Goal: Communication & Community: Answer question/provide support

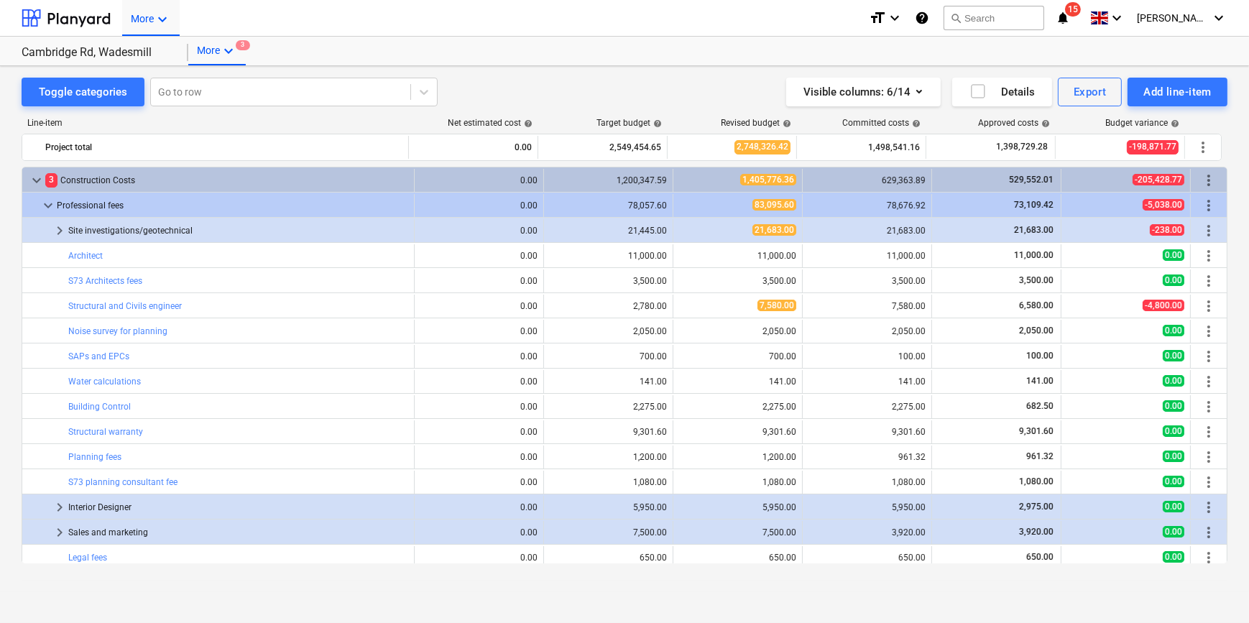
scroll to position [14, 0]
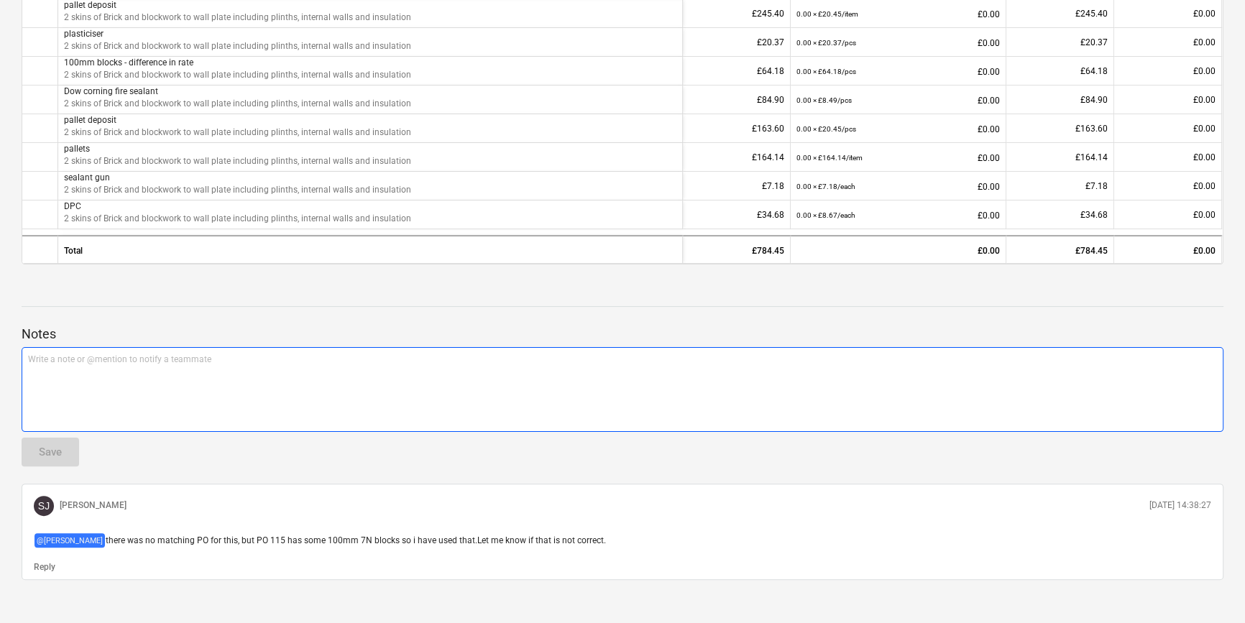
scroll to position [413, 0]
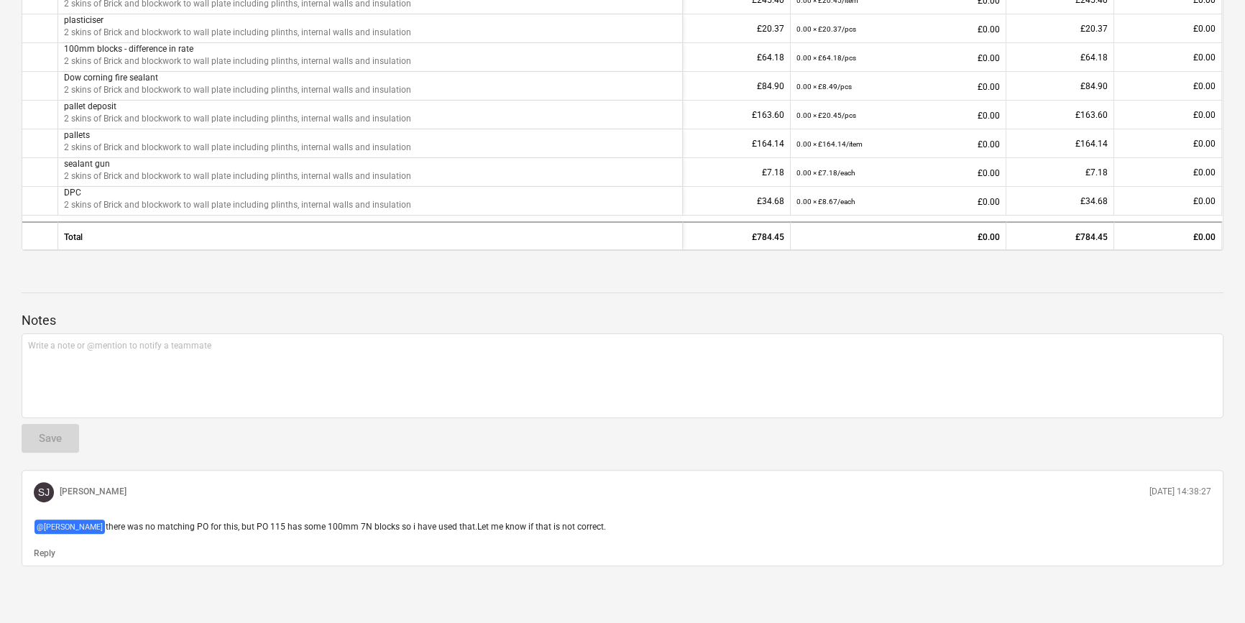
click at [43, 554] on p "Reply" at bounding box center [45, 554] width 22 height 12
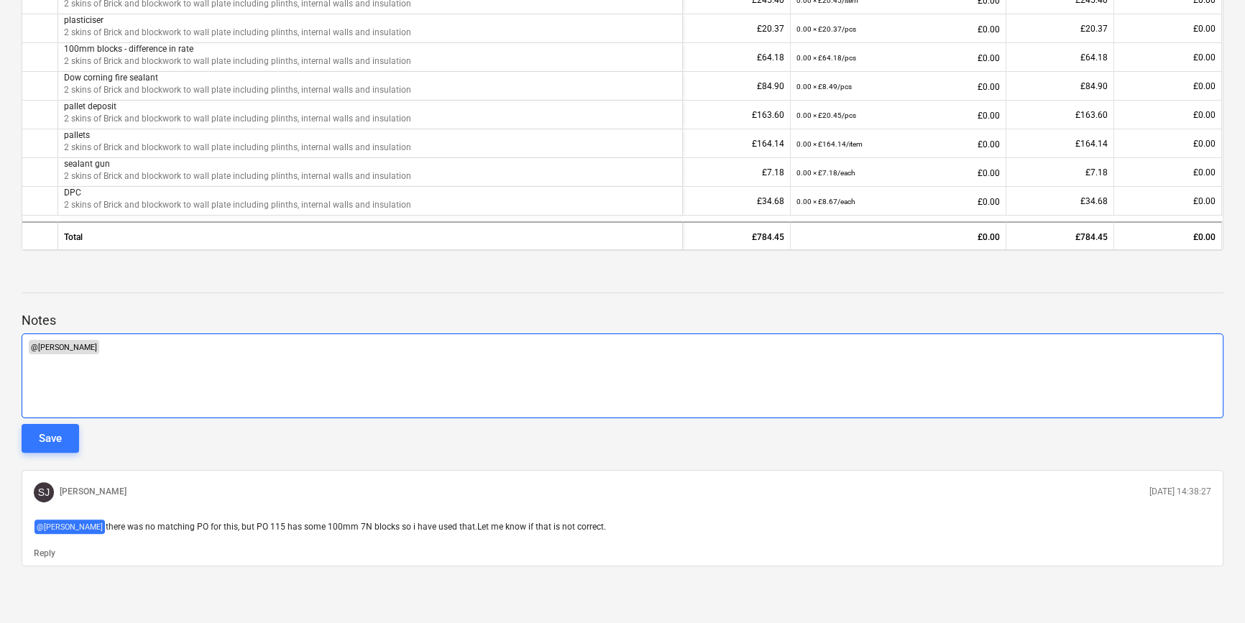
click at [289, 385] on div "﻿ @ Sam Jarman ﻿ ﻿ ﻿" at bounding box center [623, 376] width 1202 height 85
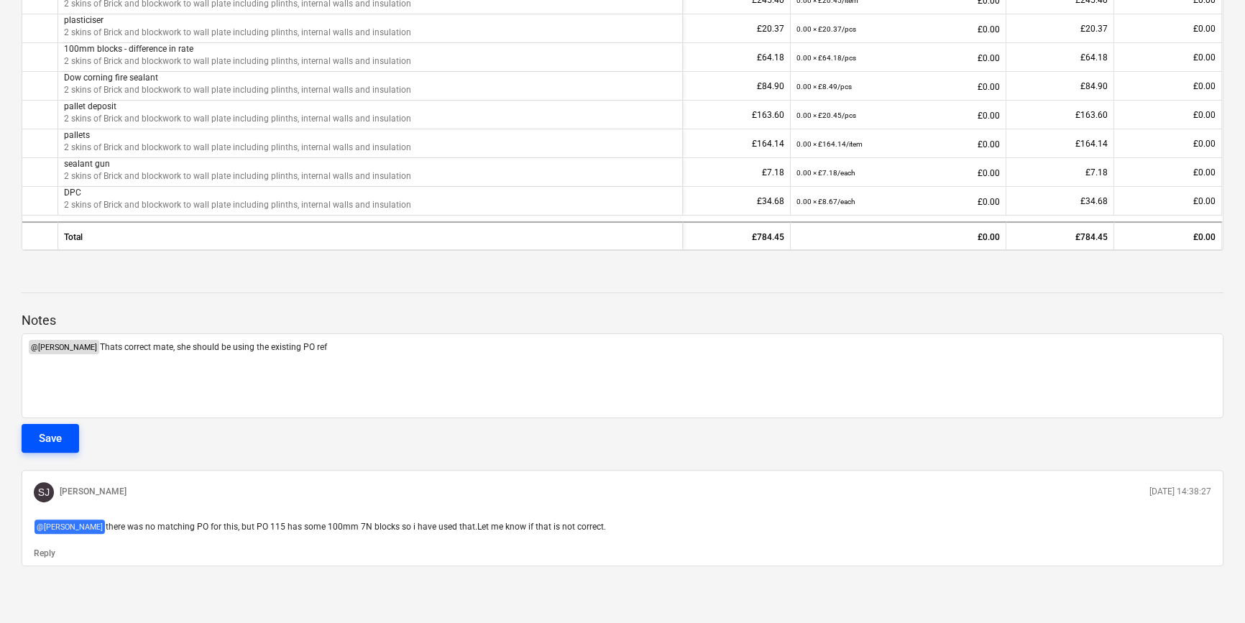
click at [58, 427] on button "Save" at bounding box center [51, 438] width 58 height 29
